Goal: Task Accomplishment & Management: Complete application form

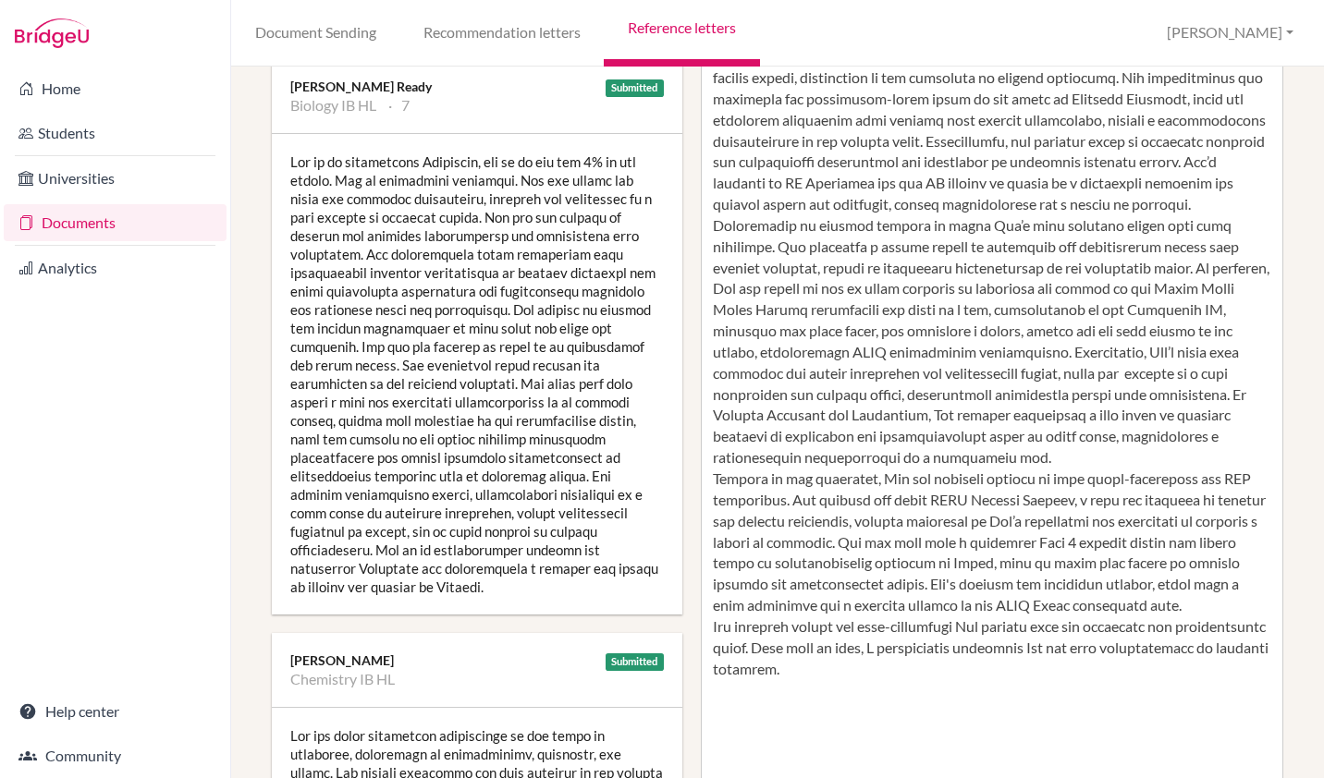
scroll to position [342, 0]
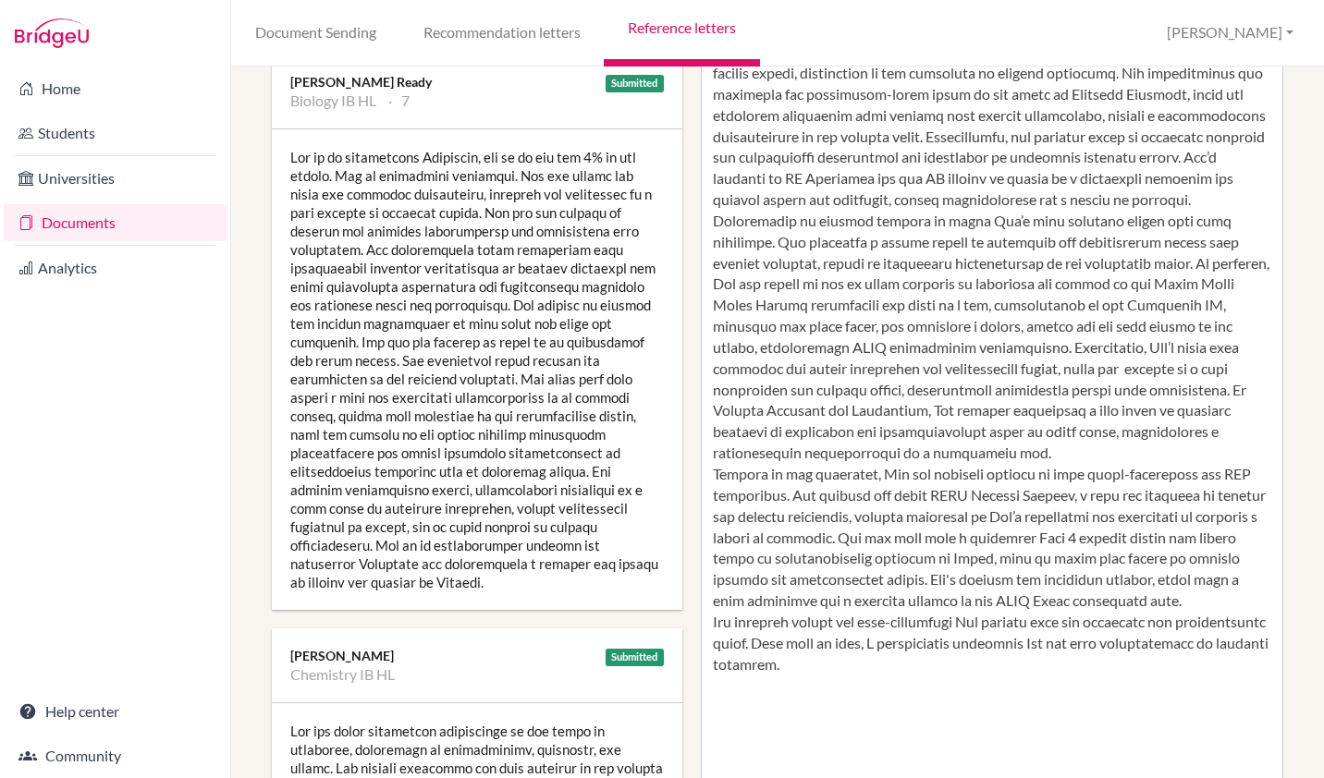
click at [293, 157] on div at bounding box center [477, 369] width 410 height 481
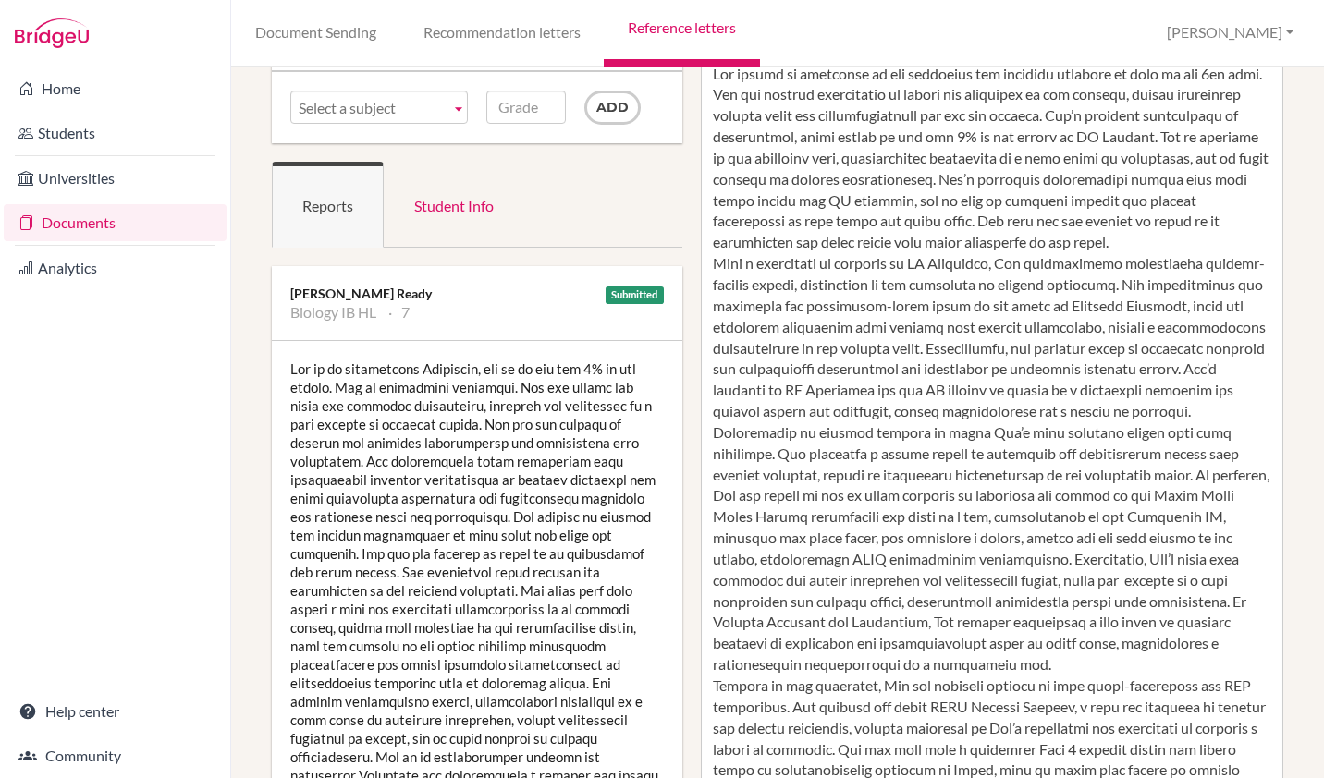
scroll to position [129, 0]
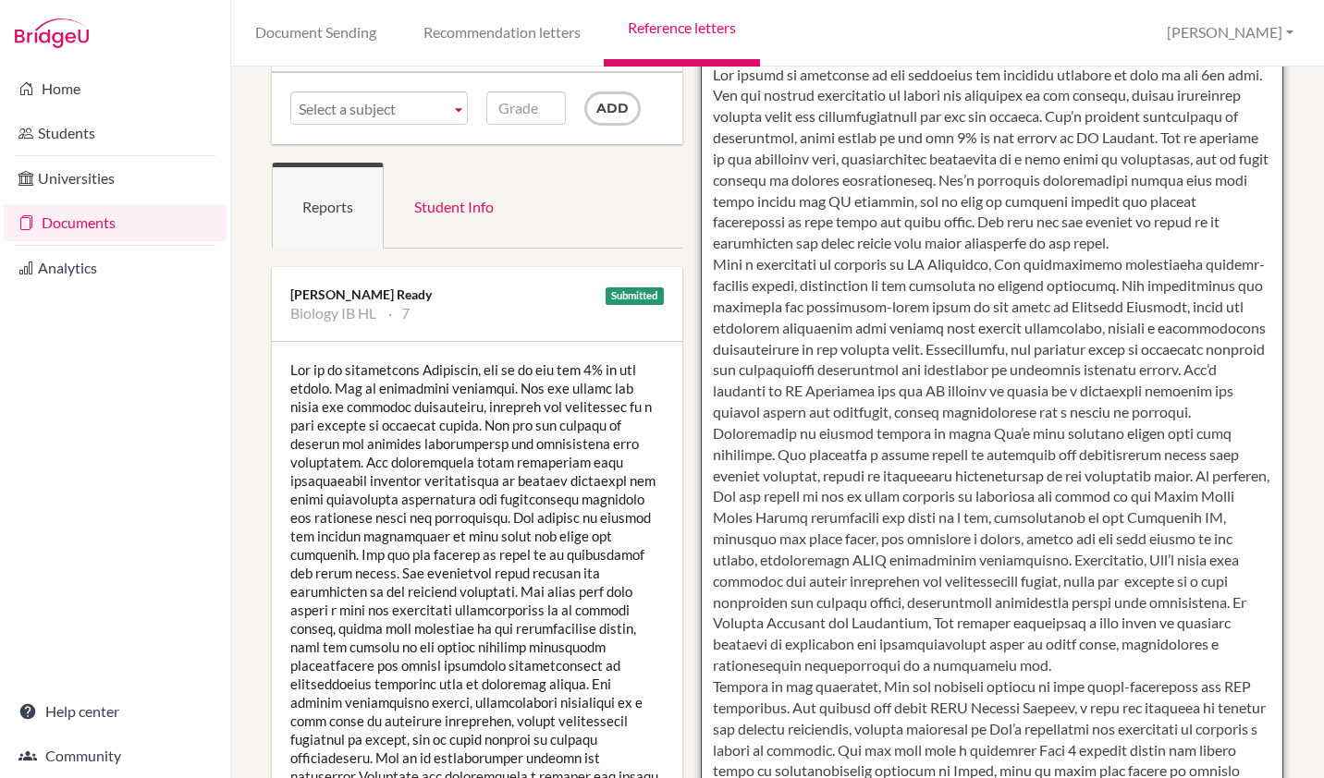
drag, startPoint x: 1080, startPoint y: 180, endPoint x: 1222, endPoint y: 240, distance: 154.5
click at [1222, 240] on textarea at bounding box center [992, 592] width 582 height 1069
click at [1149, 578] on textarea at bounding box center [992, 592] width 582 height 1069
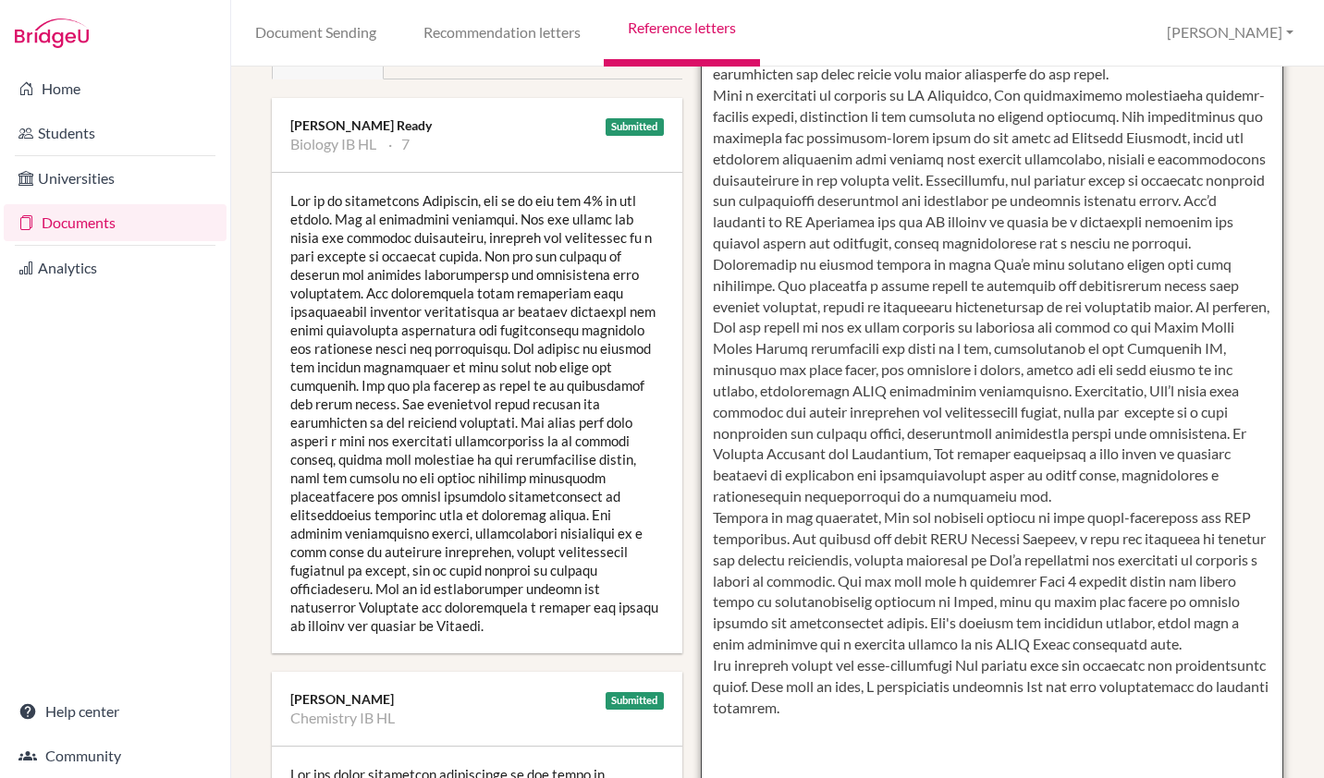
scroll to position [309, 0]
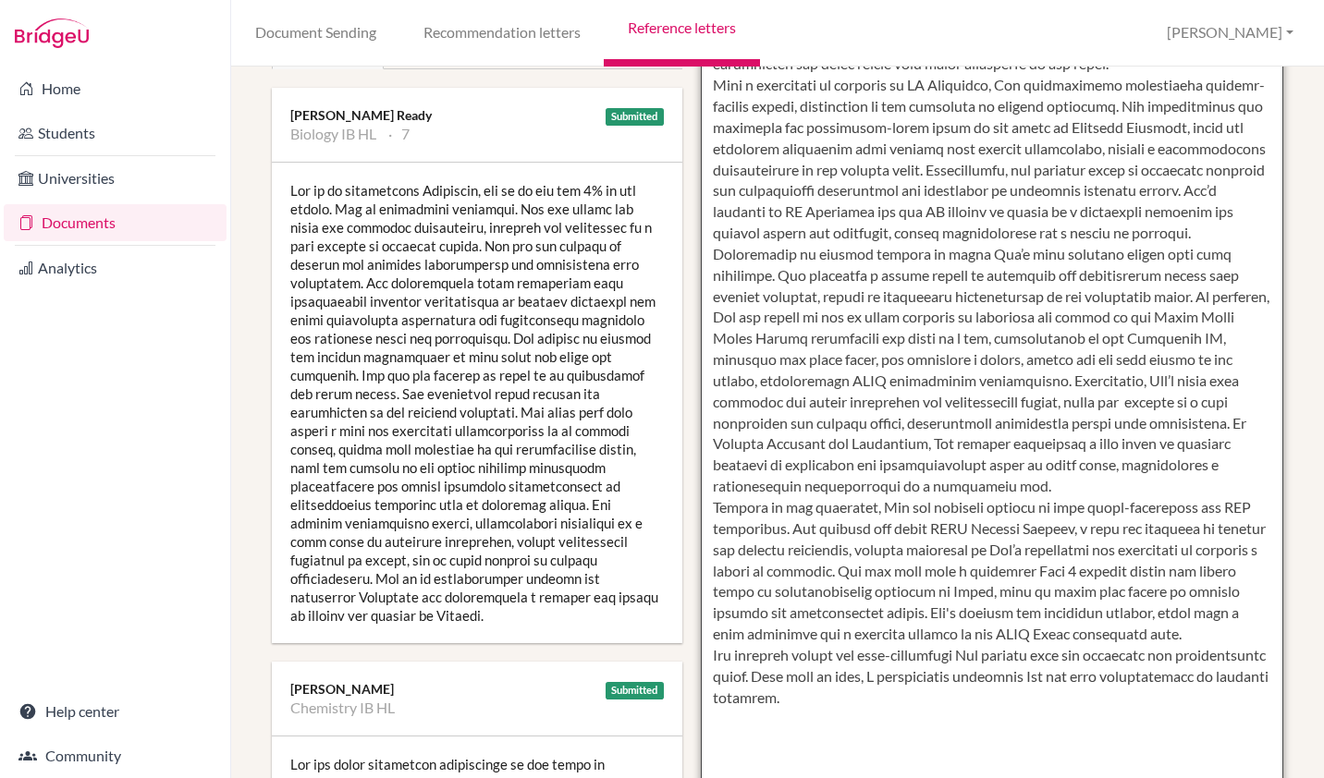
drag, startPoint x: 1054, startPoint y: 488, endPoint x: 1056, endPoint y: 507, distance: 18.6
click at [1056, 507] on textarea at bounding box center [992, 413] width 582 height 1069
click at [982, 508] on textarea at bounding box center [992, 413] width 582 height 1069
drag, startPoint x: 1059, startPoint y: 464, endPoint x: 1088, endPoint y: 503, distance: 48.3
click at [1088, 503] on textarea at bounding box center [992, 413] width 582 height 1069
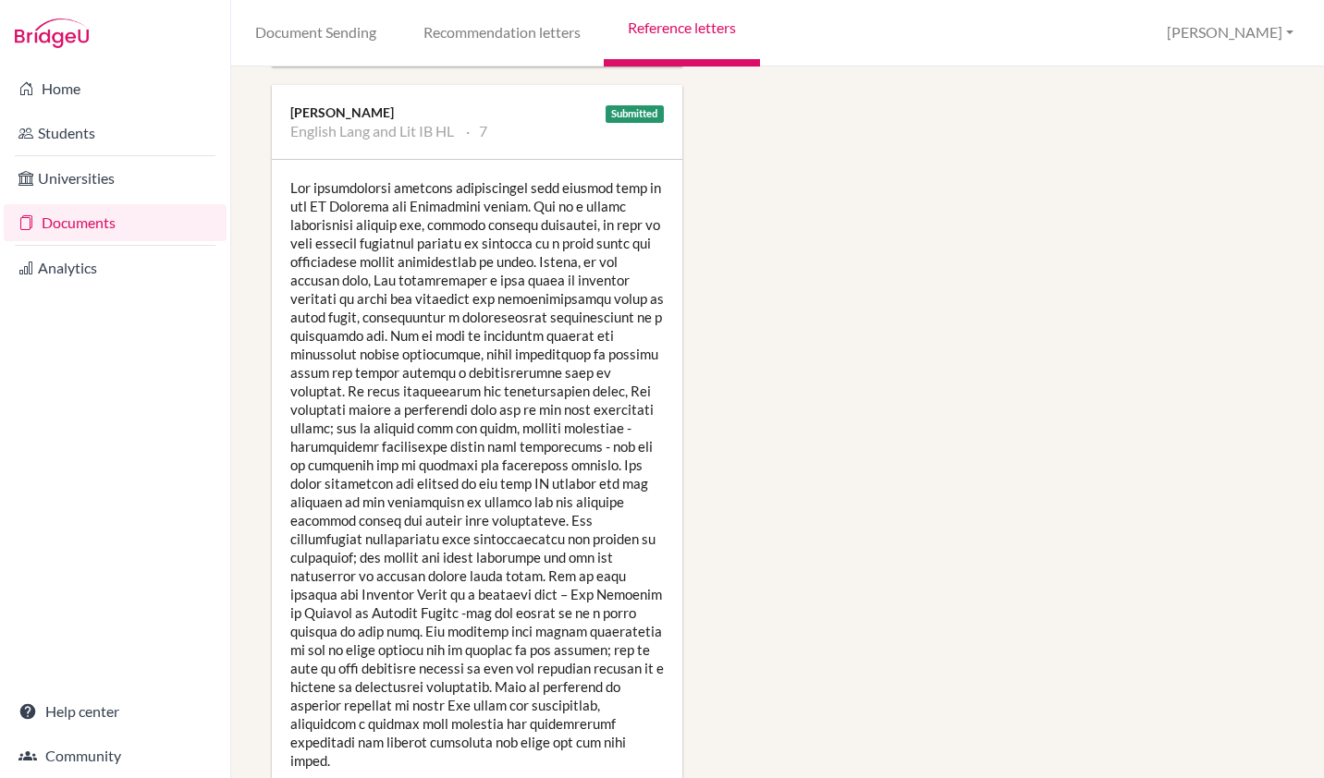
scroll to position [1813, 0]
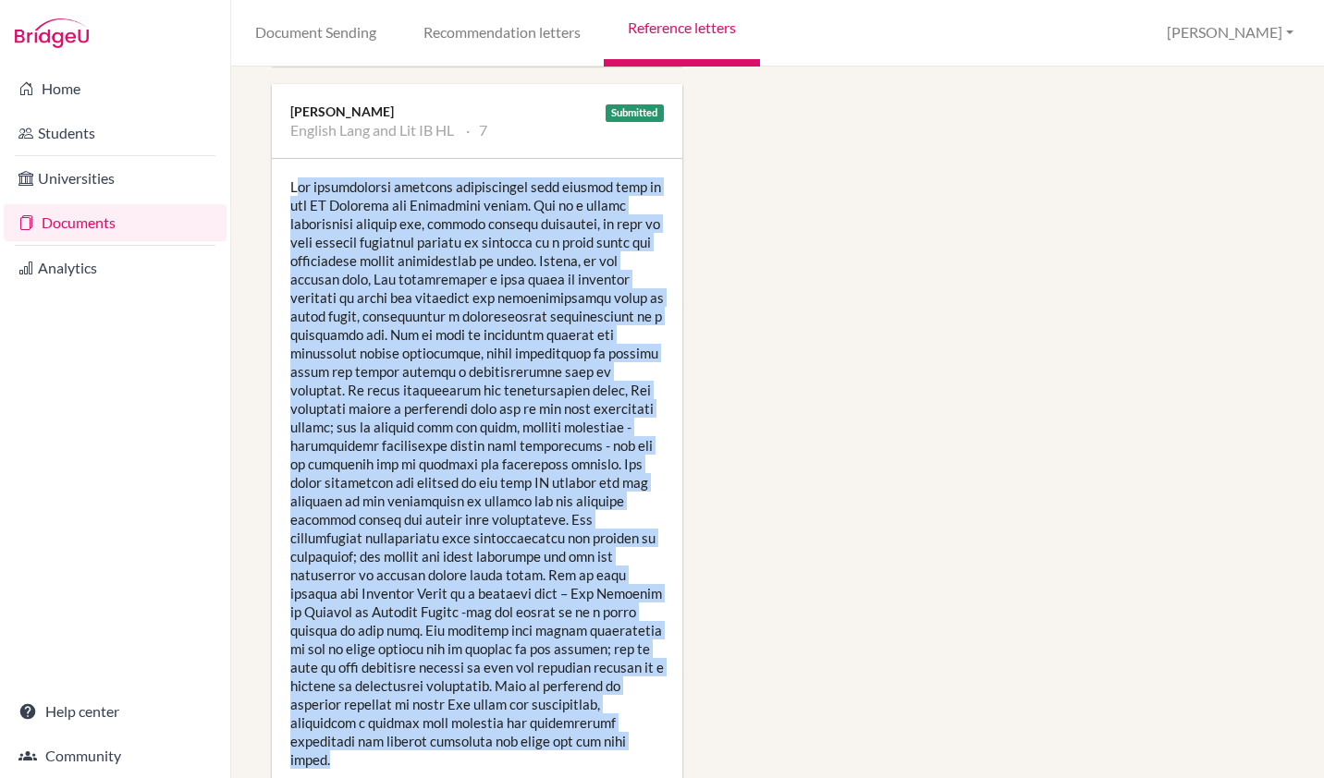
drag, startPoint x: 292, startPoint y: 170, endPoint x: 435, endPoint y: 722, distance: 570.1
click at [435, 722] on div at bounding box center [477, 473] width 410 height 629
drag, startPoint x: 435, startPoint y: 722, endPoint x: 296, endPoint y: 513, distance: 251.2
click at [296, 513] on div at bounding box center [477, 473] width 410 height 629
click at [295, 202] on div at bounding box center [477, 473] width 410 height 629
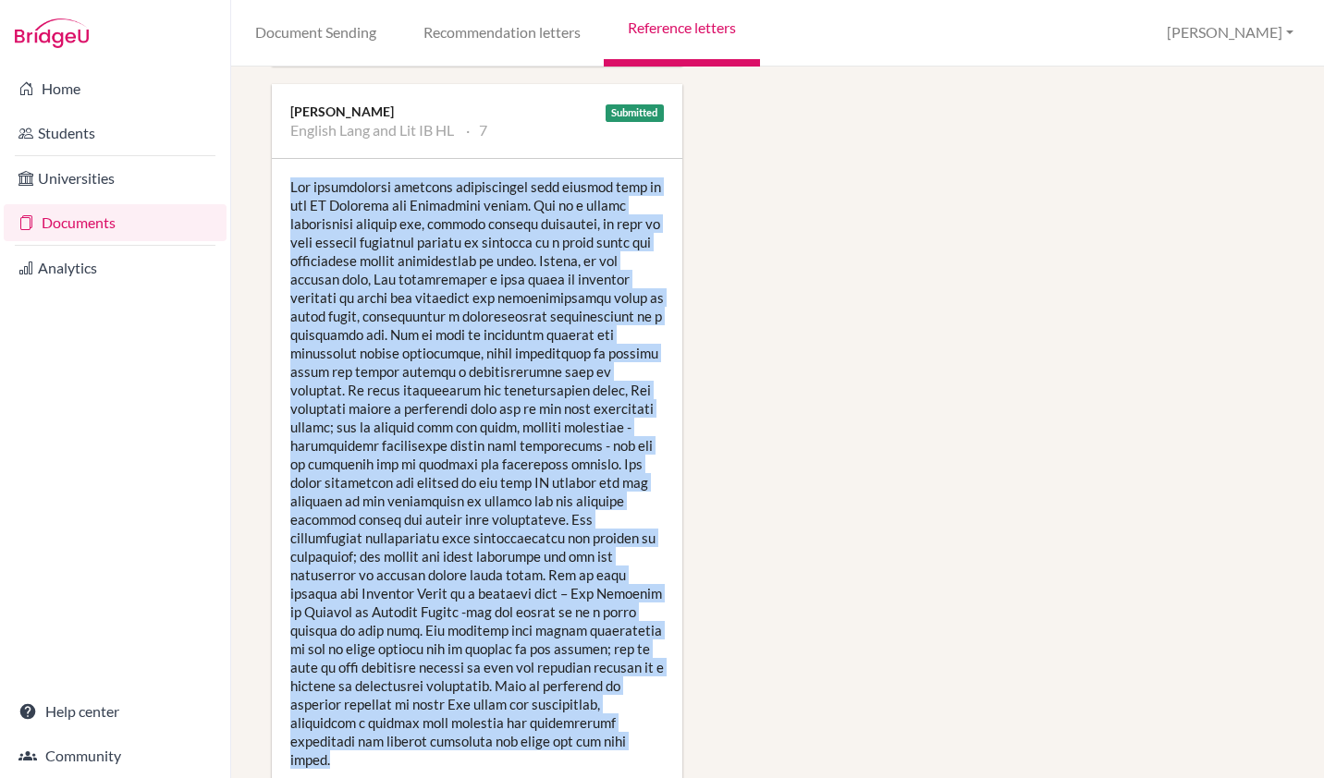
drag, startPoint x: 290, startPoint y: 170, endPoint x: 507, endPoint y: 725, distance: 595.6
click at [507, 725] on div at bounding box center [477, 473] width 410 height 629
copy div "Iti consistently delivers conceptually high quality work on the HL Language and…"
click at [450, 443] on div at bounding box center [477, 473] width 410 height 629
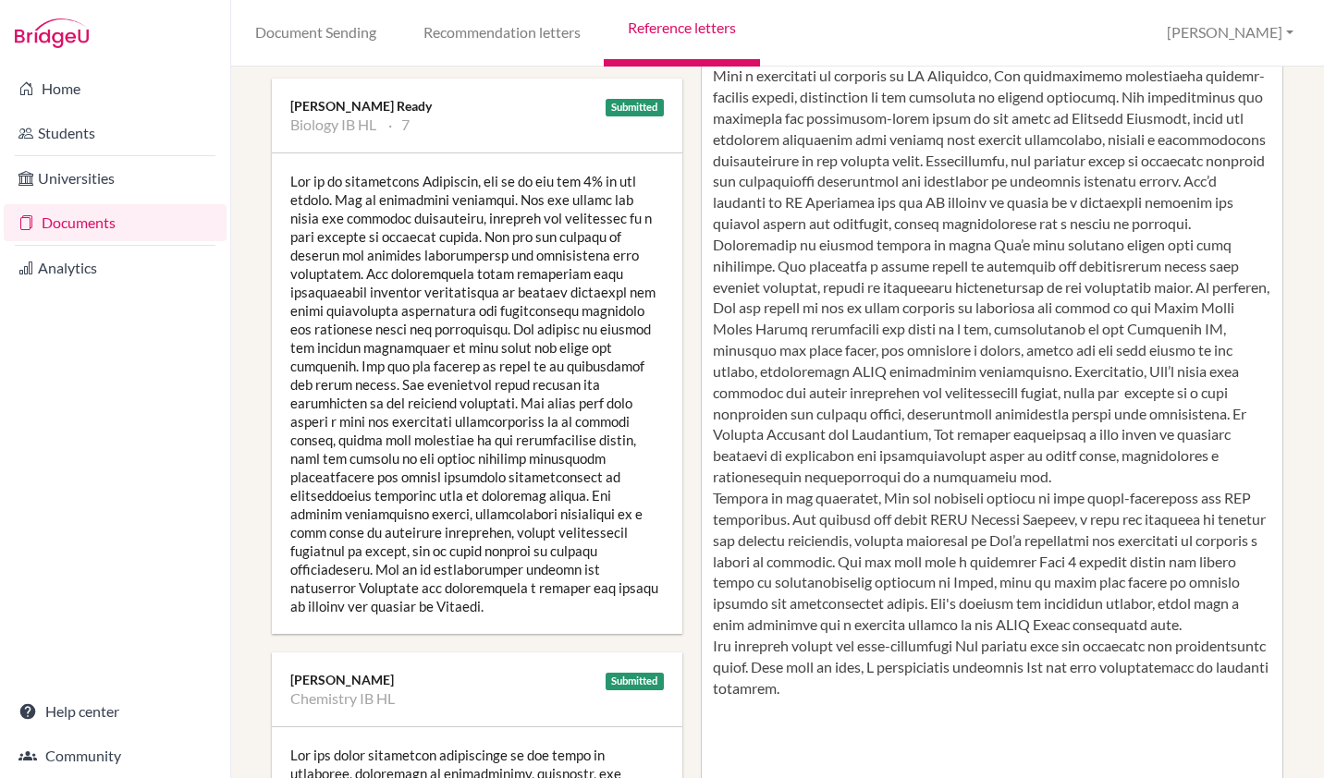
scroll to position [321, 0]
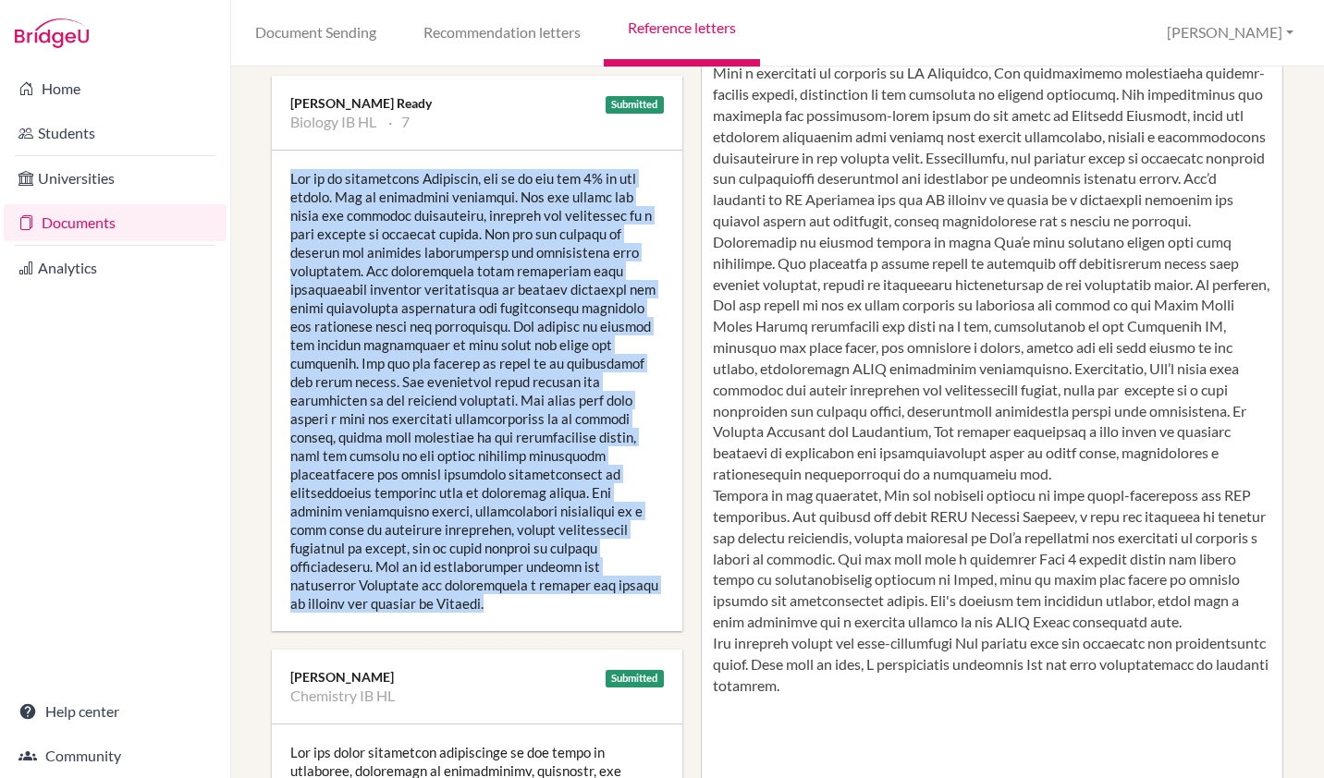
drag, startPoint x: 506, startPoint y: 597, endPoint x: 276, endPoint y: 153, distance: 500.2
click at [276, 153] on div at bounding box center [477, 391] width 410 height 481
copy div "Iti is an exceptional Biologist, she is in the top 5% of the cohort. She is inc…"
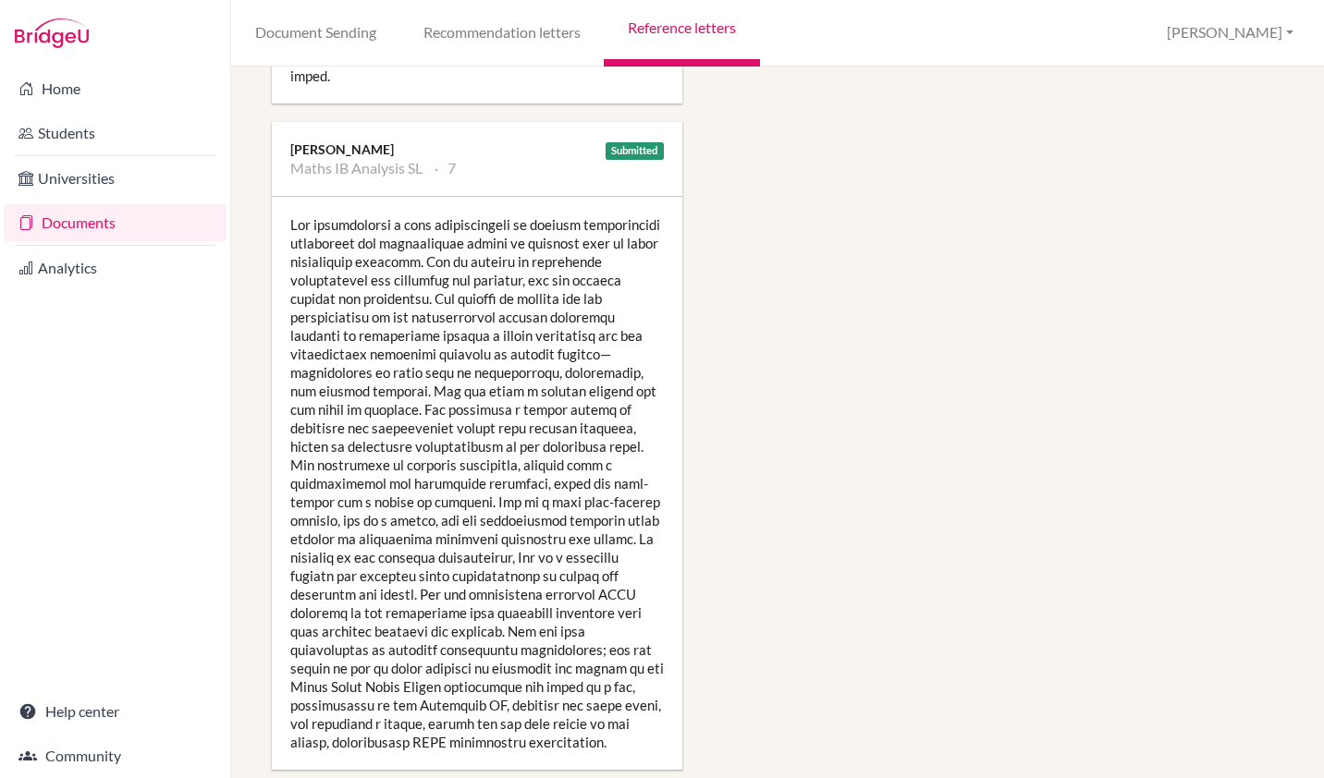
scroll to position [2512, 0]
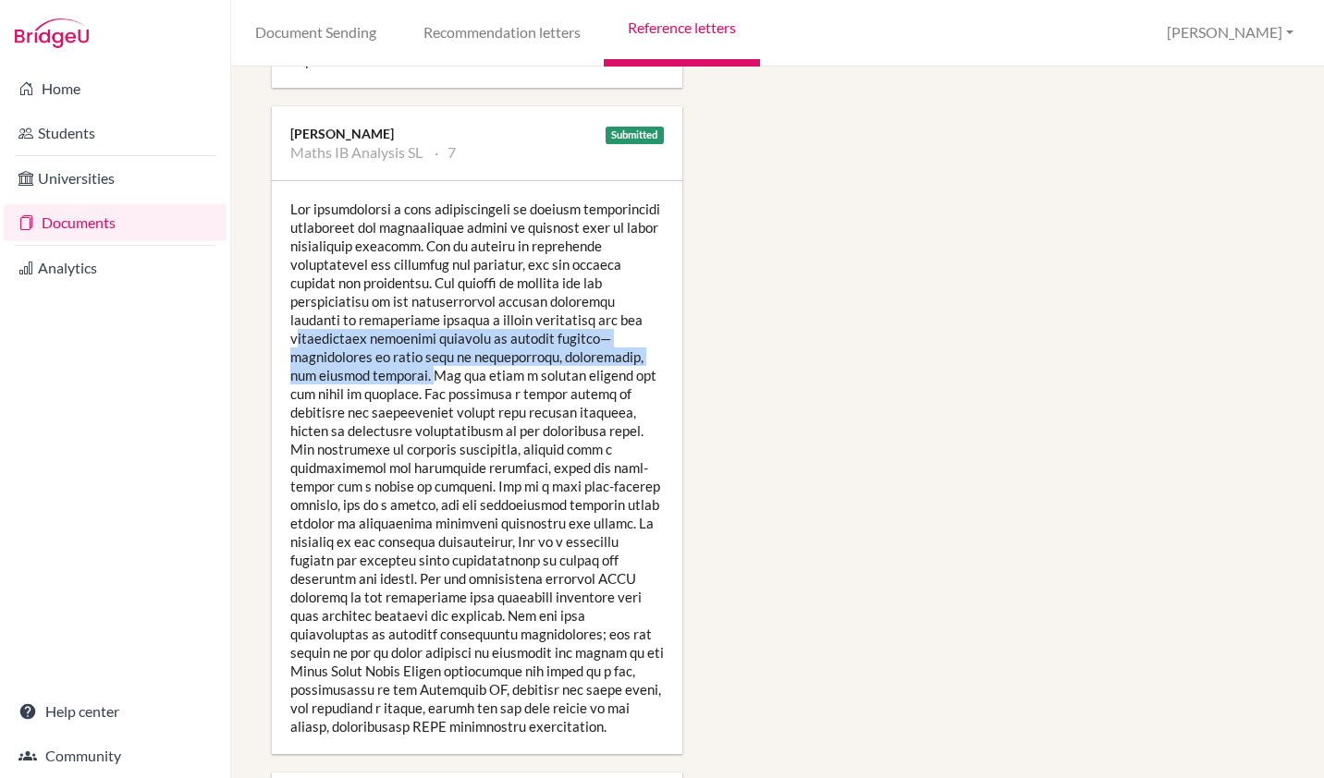
drag, startPoint x: 294, startPoint y: 303, endPoint x: 397, endPoint y: 335, distance: 108.2
click at [397, 335] on div at bounding box center [477, 467] width 410 height 573
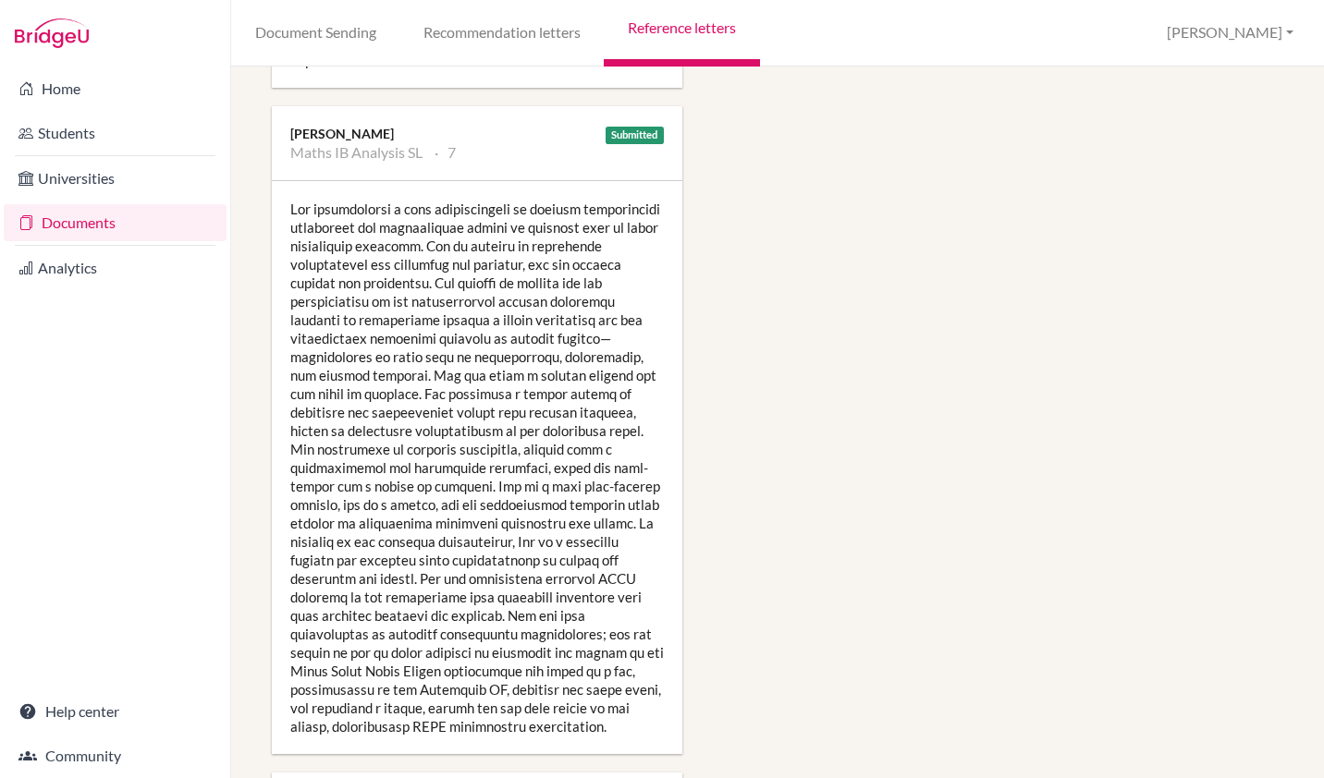
drag, startPoint x: 397, startPoint y: 335, endPoint x: 413, endPoint y: 429, distance: 95.6
click at [413, 429] on div at bounding box center [477, 467] width 410 height 573
click at [480, 308] on div at bounding box center [477, 467] width 410 height 573
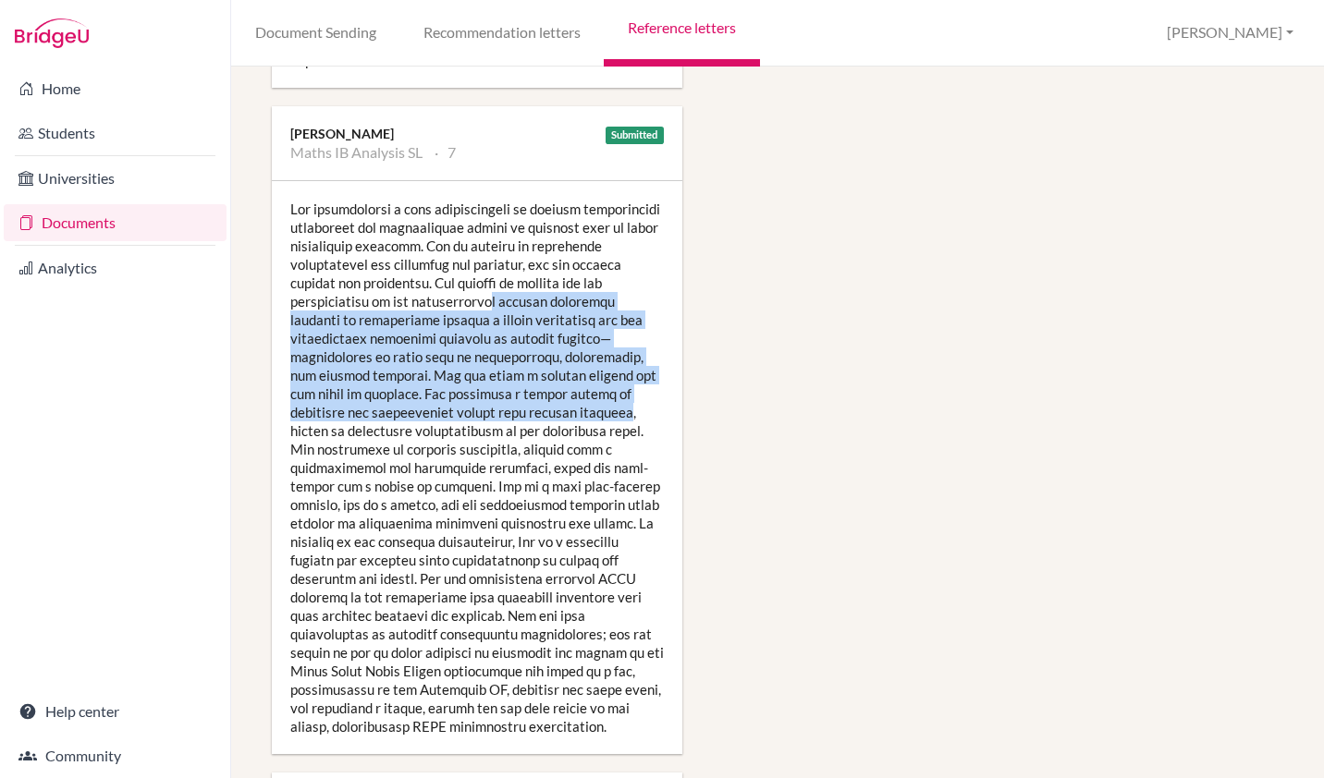
drag, startPoint x: 539, startPoint y: 273, endPoint x: 563, endPoint y: 378, distance: 108.1
click at [563, 378] on div at bounding box center [477, 467] width 410 height 573
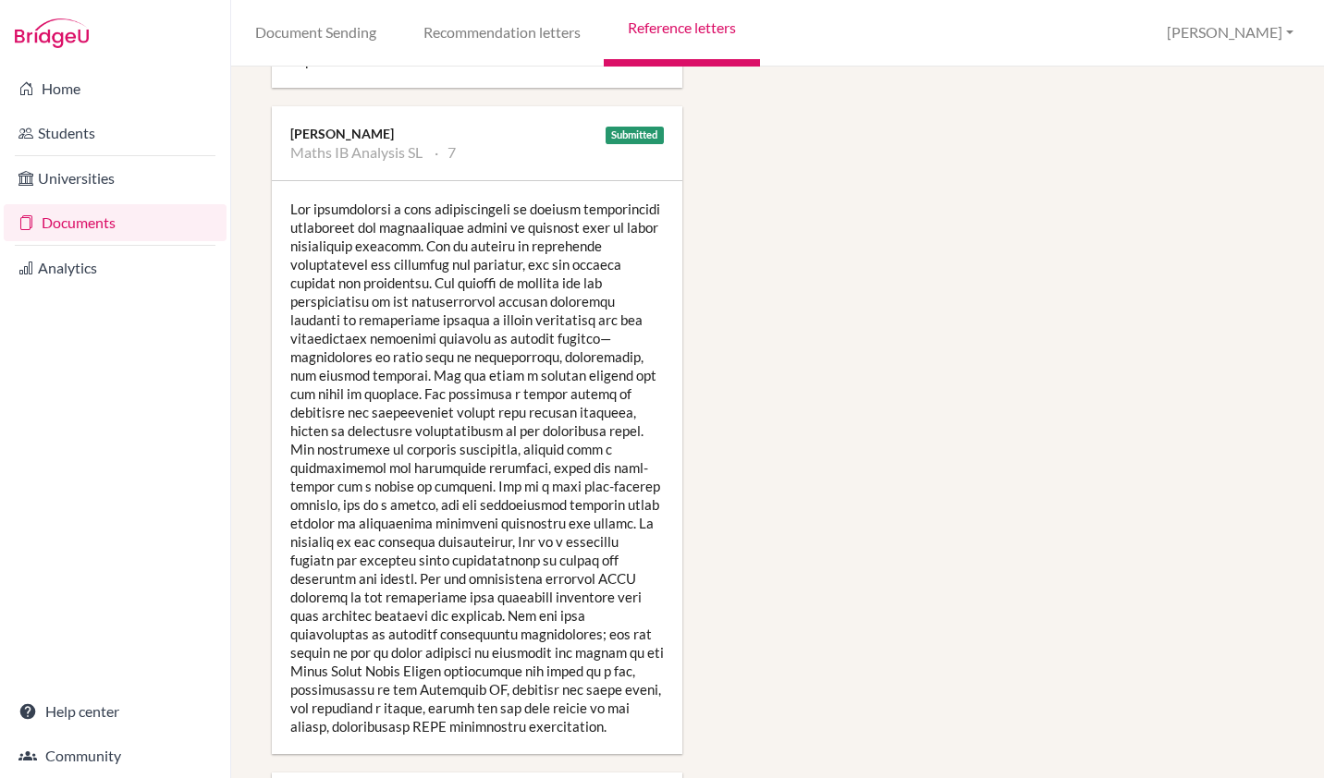
click at [511, 252] on div at bounding box center [477, 467] width 410 height 573
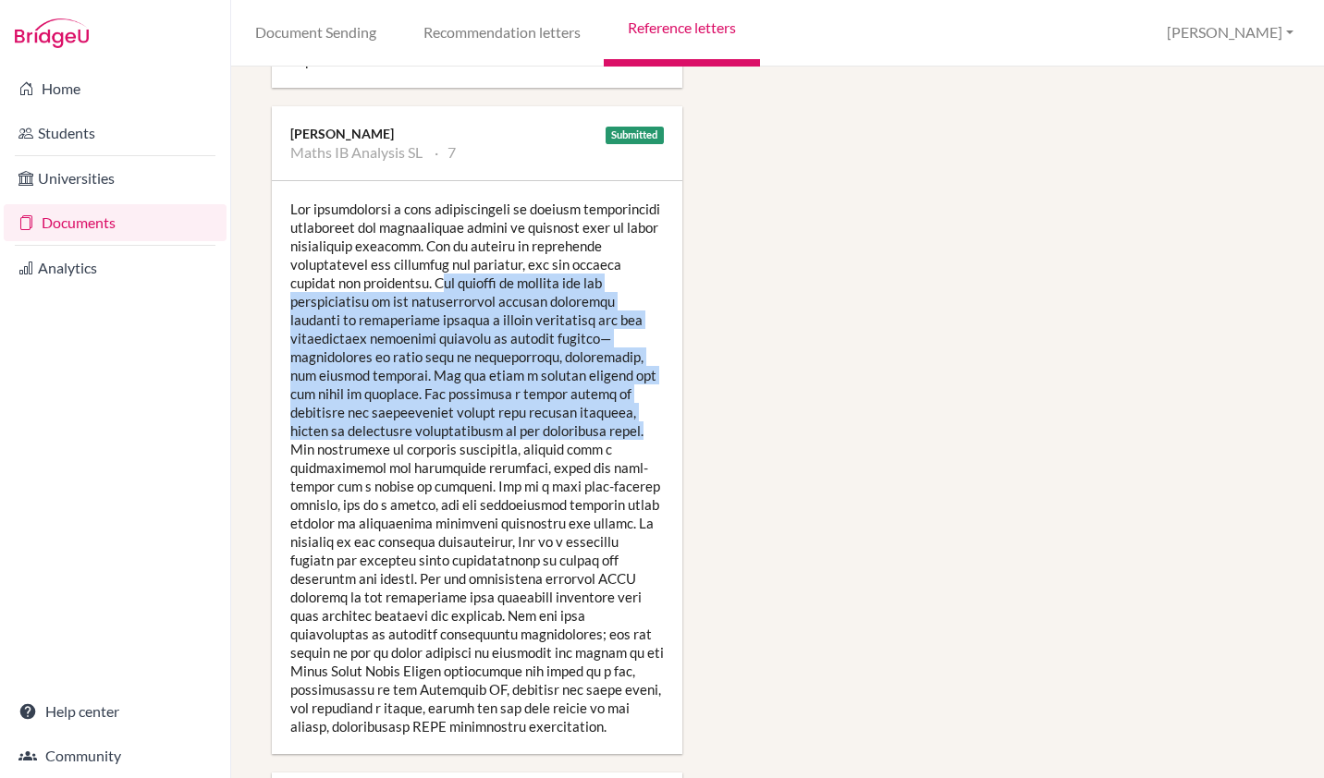
drag, startPoint x: 521, startPoint y: 238, endPoint x: 567, endPoint y: 385, distance: 153.8
click at [567, 385] on div at bounding box center [477, 467] width 410 height 573
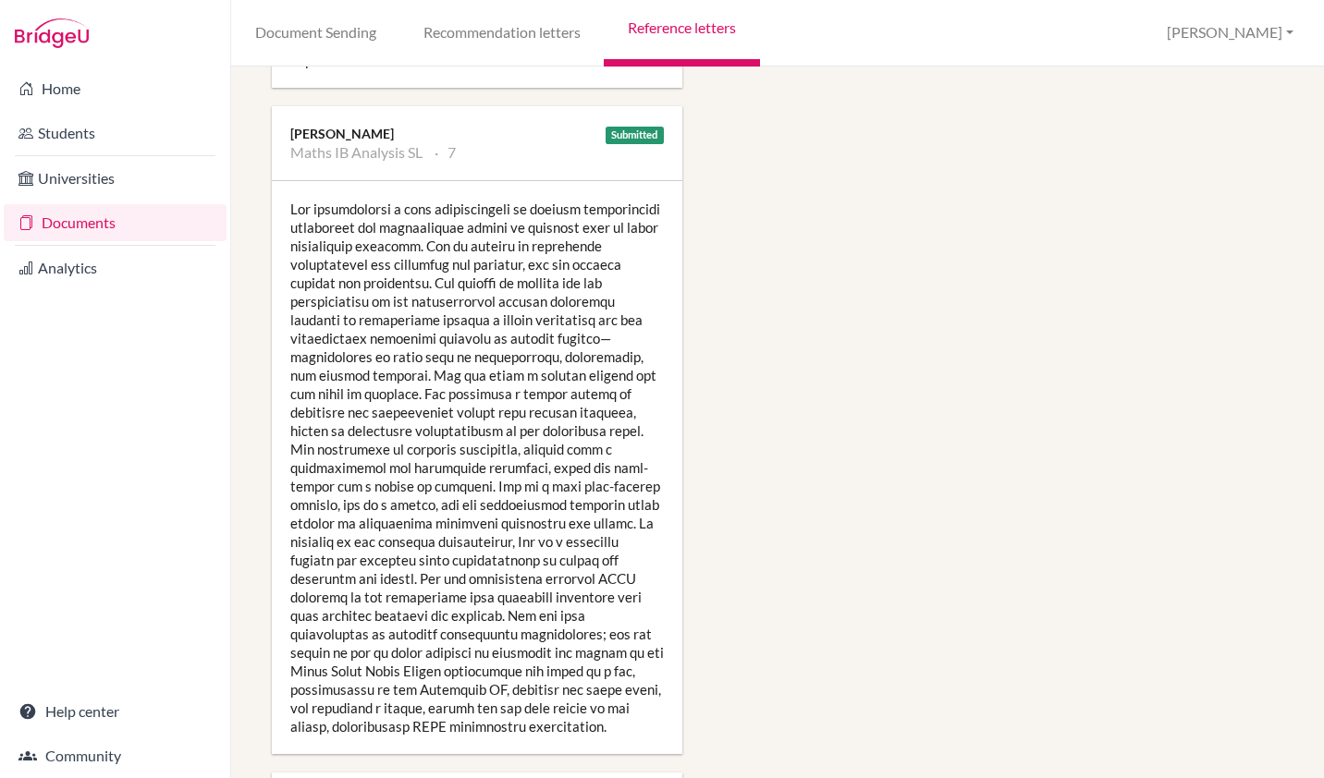
drag, startPoint x: 567, startPoint y: 385, endPoint x: 501, endPoint y: 503, distance: 135.3
click at [501, 503] on div at bounding box center [477, 467] width 410 height 573
drag, startPoint x: 514, startPoint y: 243, endPoint x: 531, endPoint y: 273, distance: 33.9
click at [531, 273] on div at bounding box center [477, 467] width 410 height 573
drag, startPoint x: 531, startPoint y: 273, endPoint x: 496, endPoint y: 226, distance: 58.2
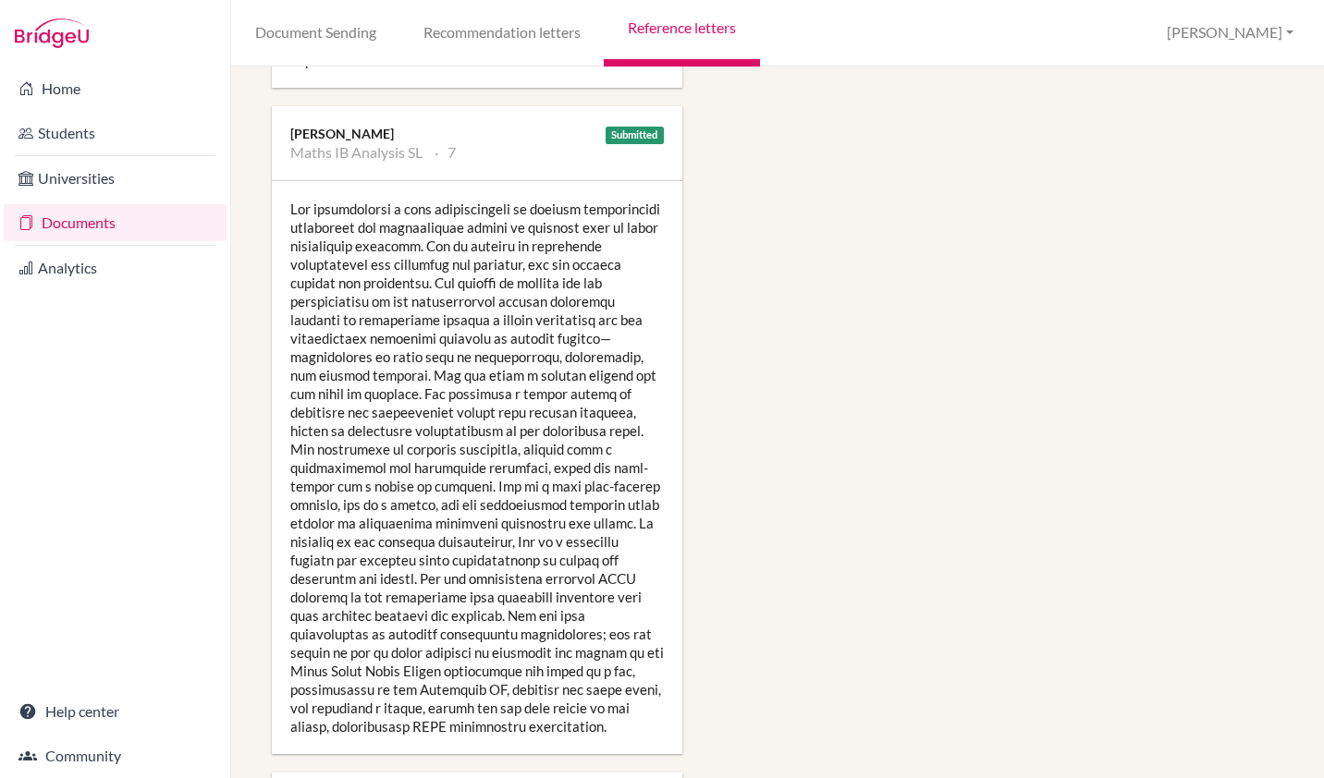
click at [496, 226] on div at bounding box center [477, 467] width 410 height 573
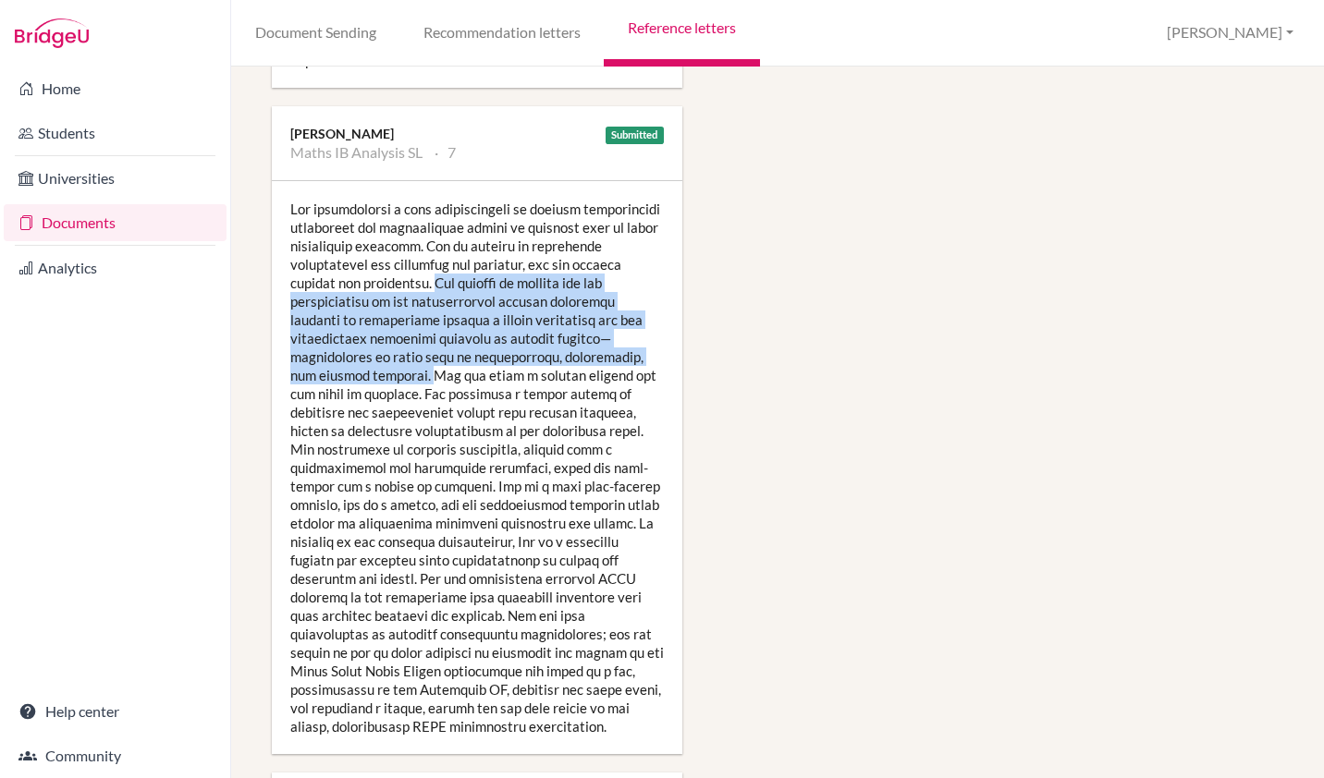
drag, startPoint x: 512, startPoint y: 245, endPoint x: 397, endPoint y: 340, distance: 149.0
click at [397, 340] on div at bounding box center [477, 467] width 410 height 573
